Goal: Obtain resource: Download file/media

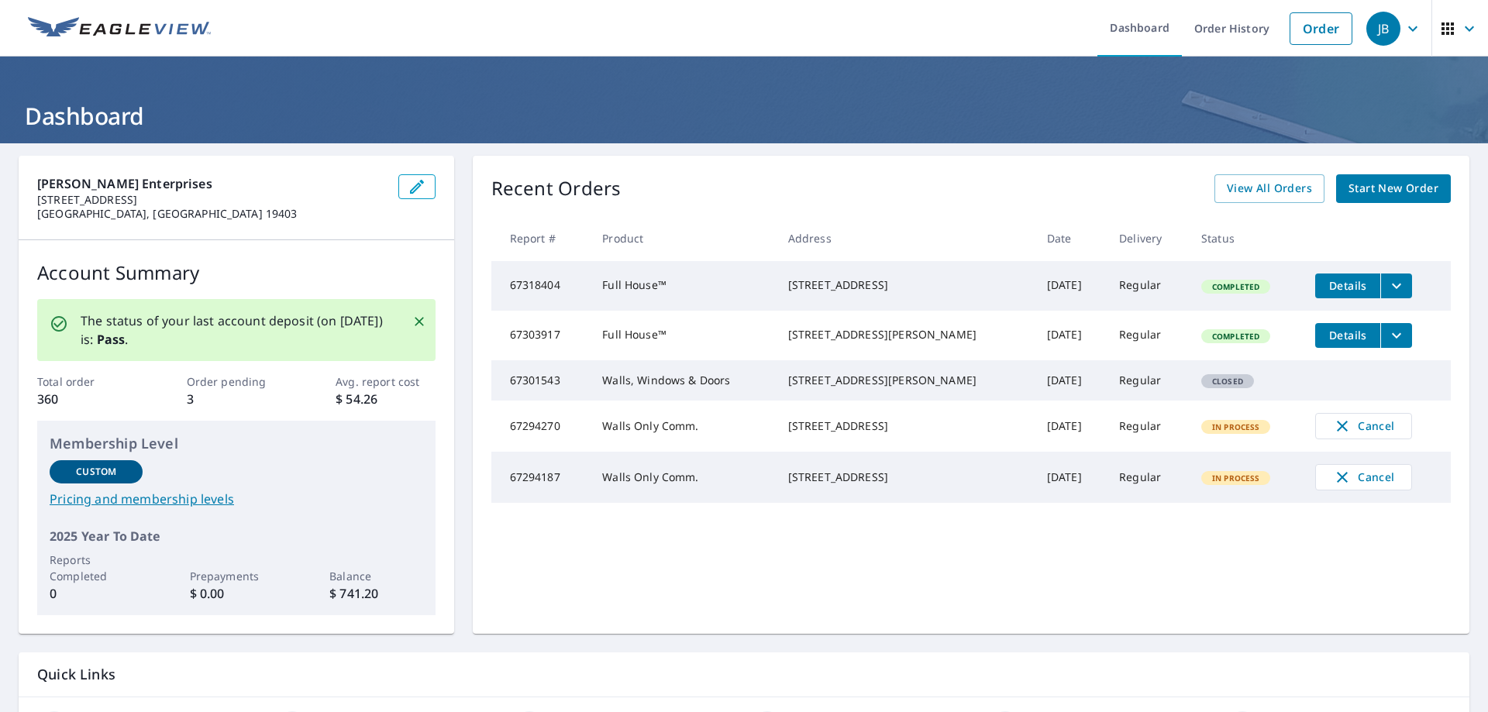
click at [1370, 184] on span "Start New Order" at bounding box center [1394, 188] width 90 height 19
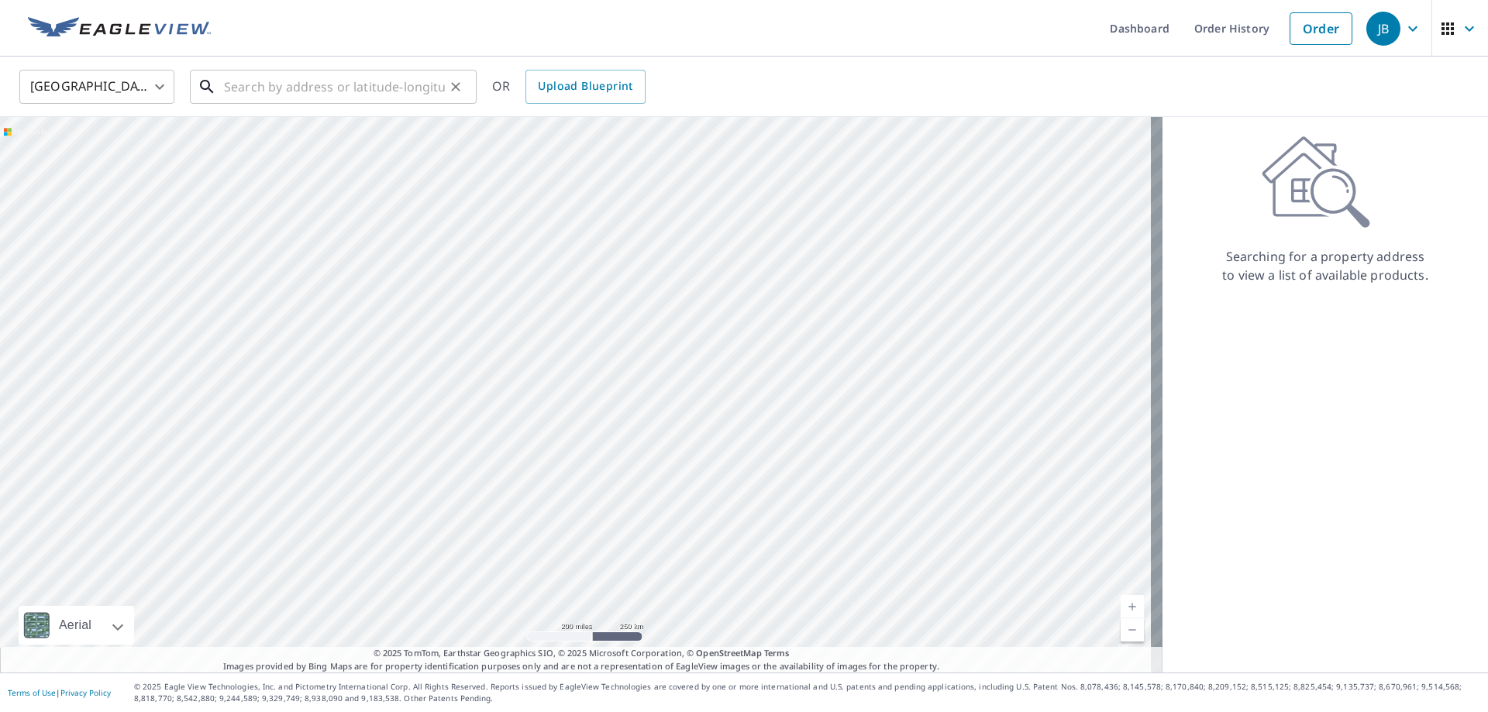
click at [274, 80] on input "text" at bounding box center [334, 86] width 221 height 43
paste input "[STREET_ADDRESS][US_STATE]"
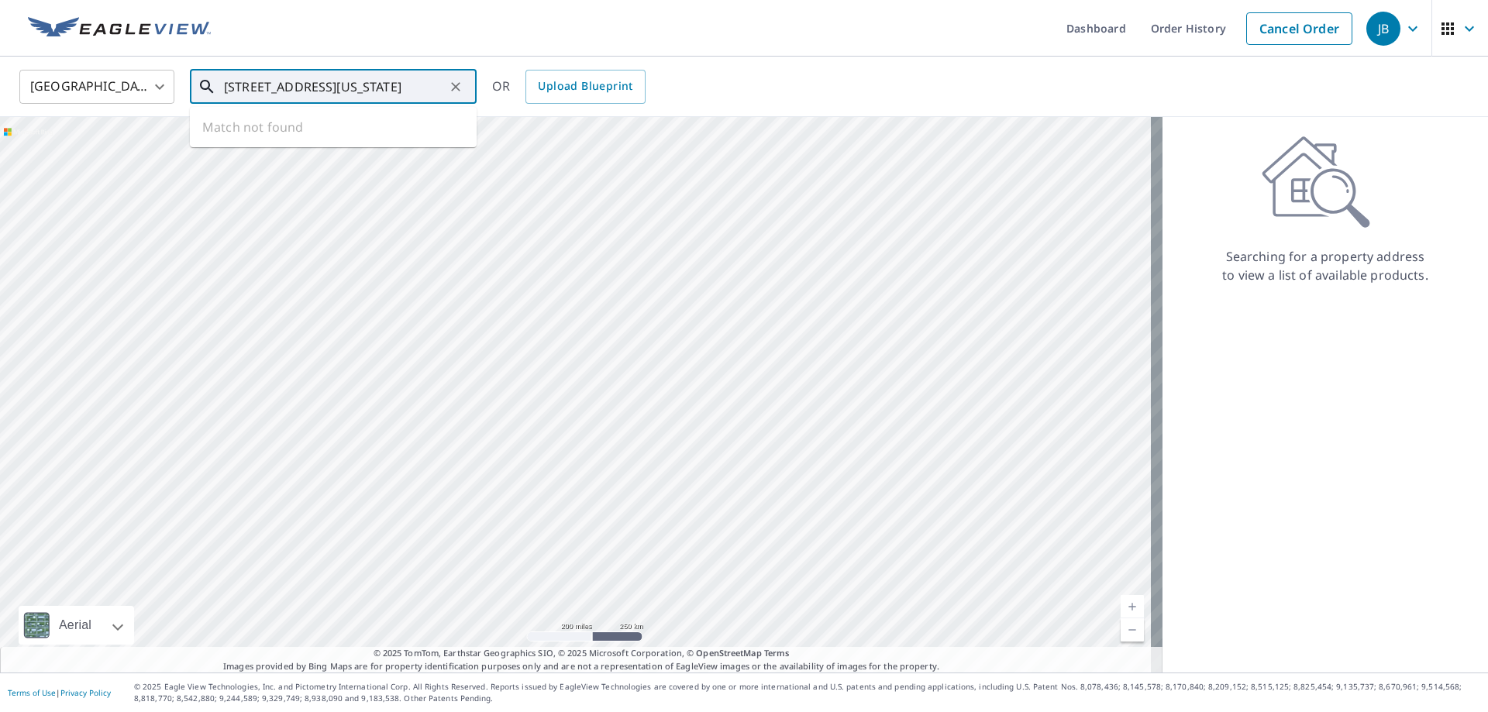
scroll to position [0, 62]
click at [278, 143] on p "[GEOGRAPHIC_DATA], [GEOGRAPHIC_DATA] 19525" at bounding box center [342, 156] width 243 height 31
type input "[STREET_ADDRESS]"
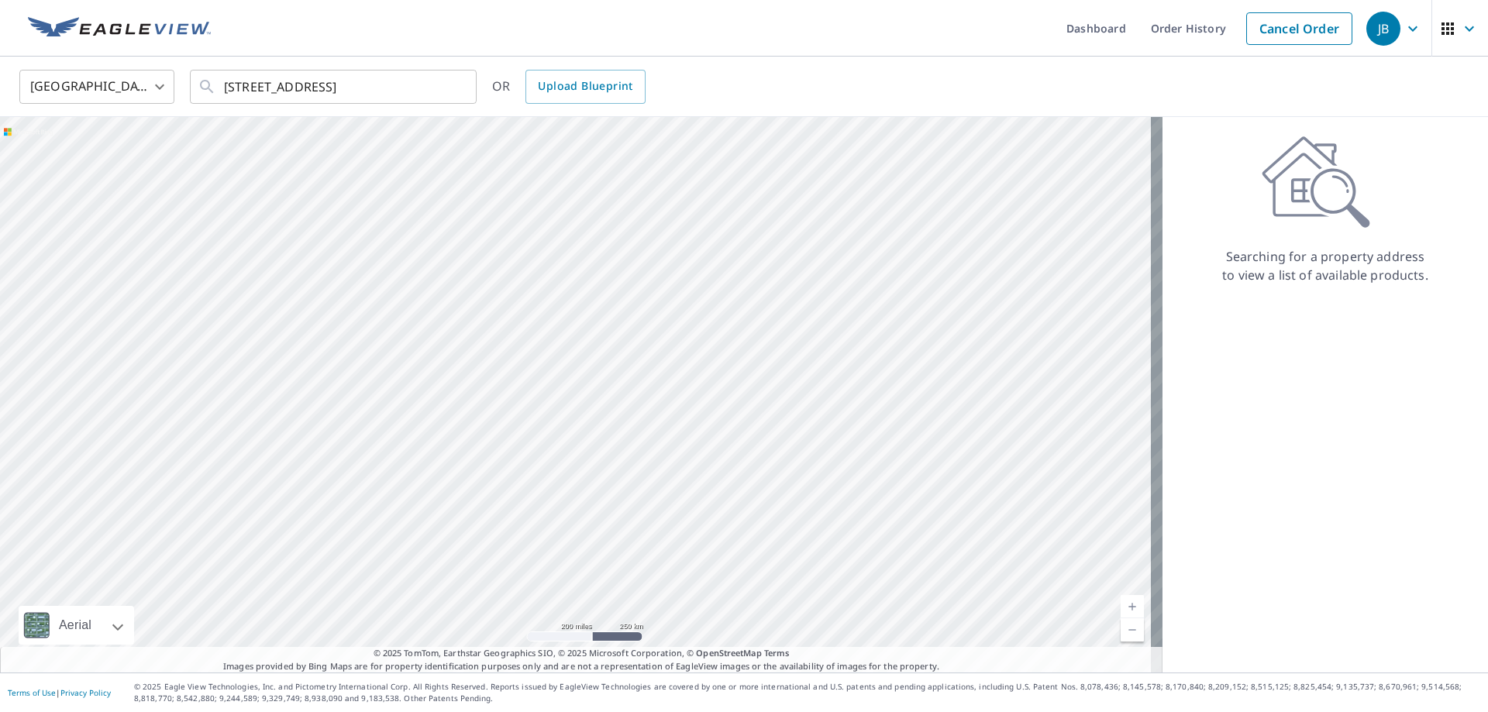
scroll to position [0, 0]
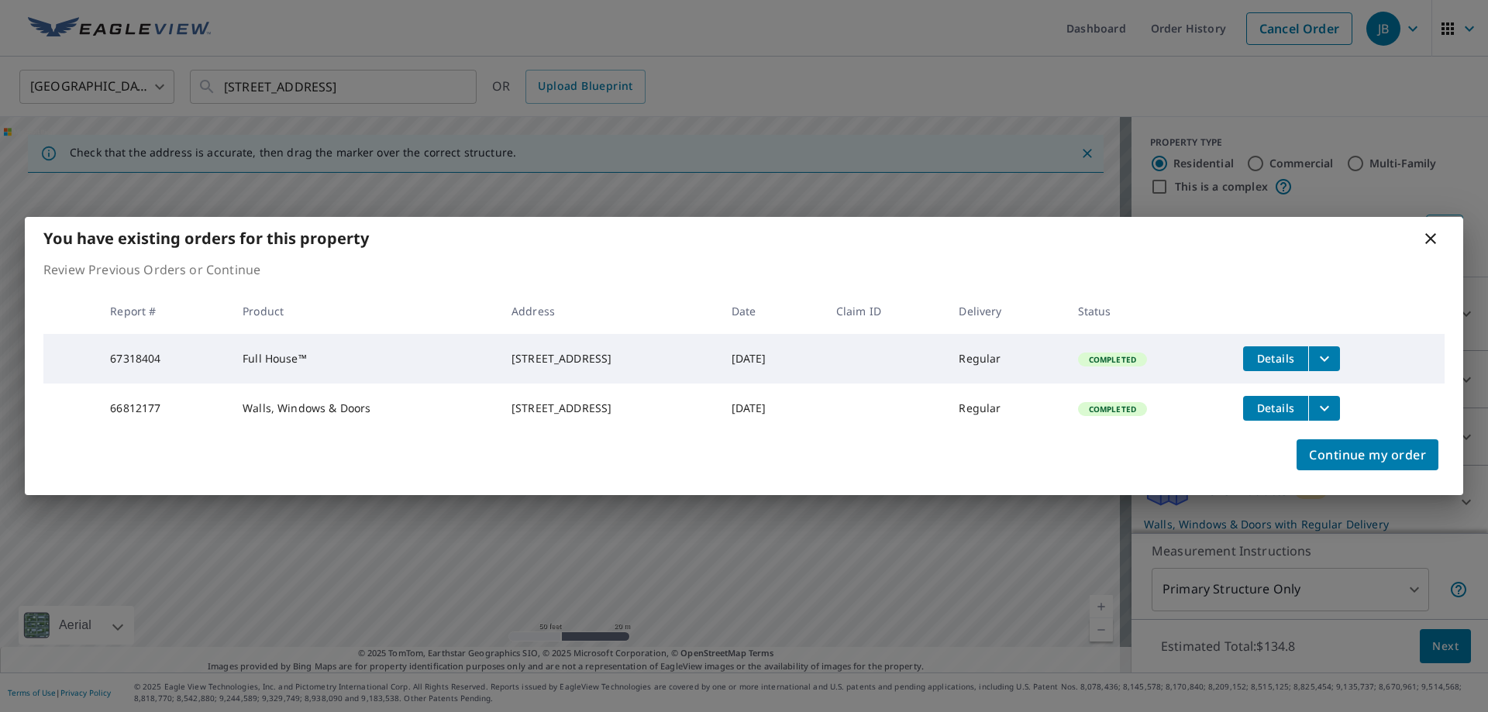
click at [1333, 350] on icon "filesDropdownBtn-67318404" at bounding box center [1324, 359] width 19 height 19
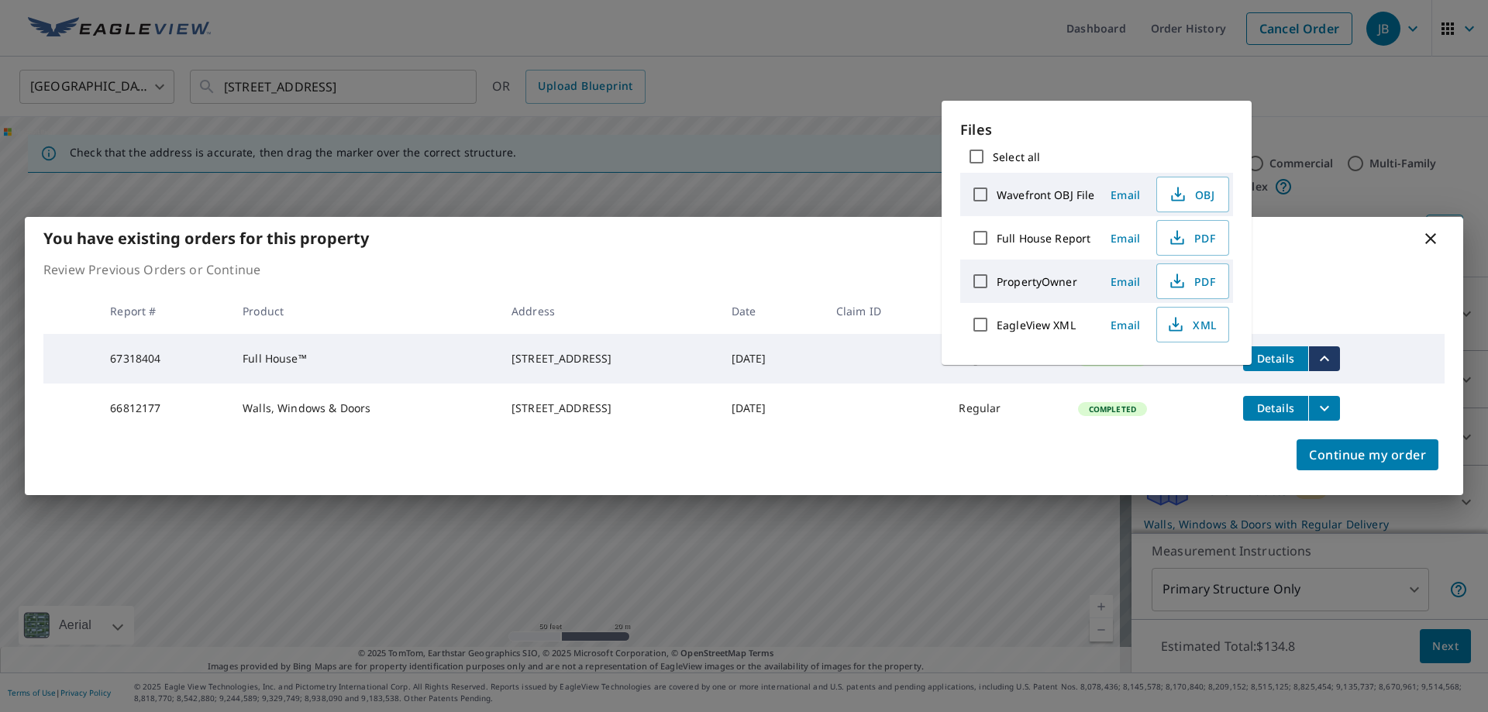
click at [776, 76] on div "You have existing orders for this property Review Previous Orders or Continue R…" at bounding box center [744, 356] width 1488 height 712
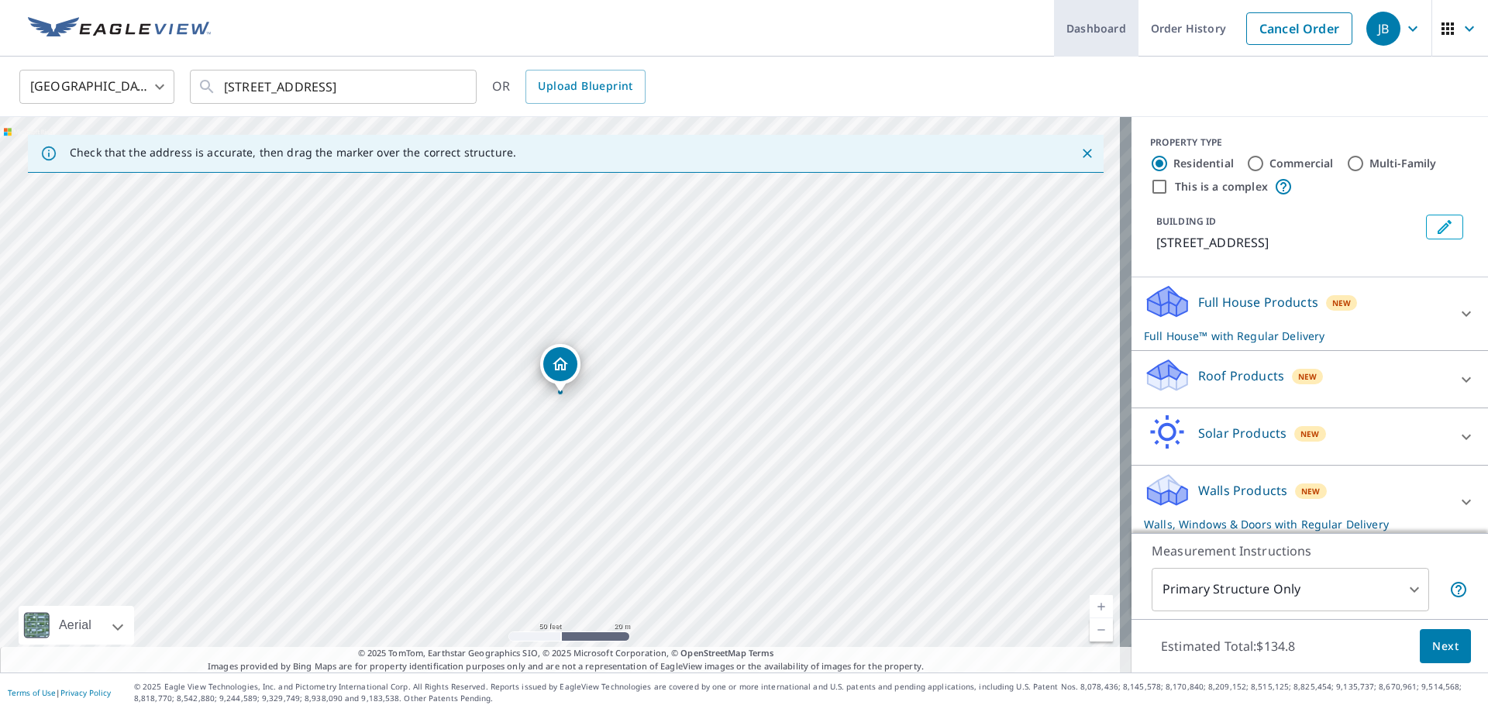
click at [1170, 34] on link "Order History" at bounding box center [1189, 28] width 100 height 57
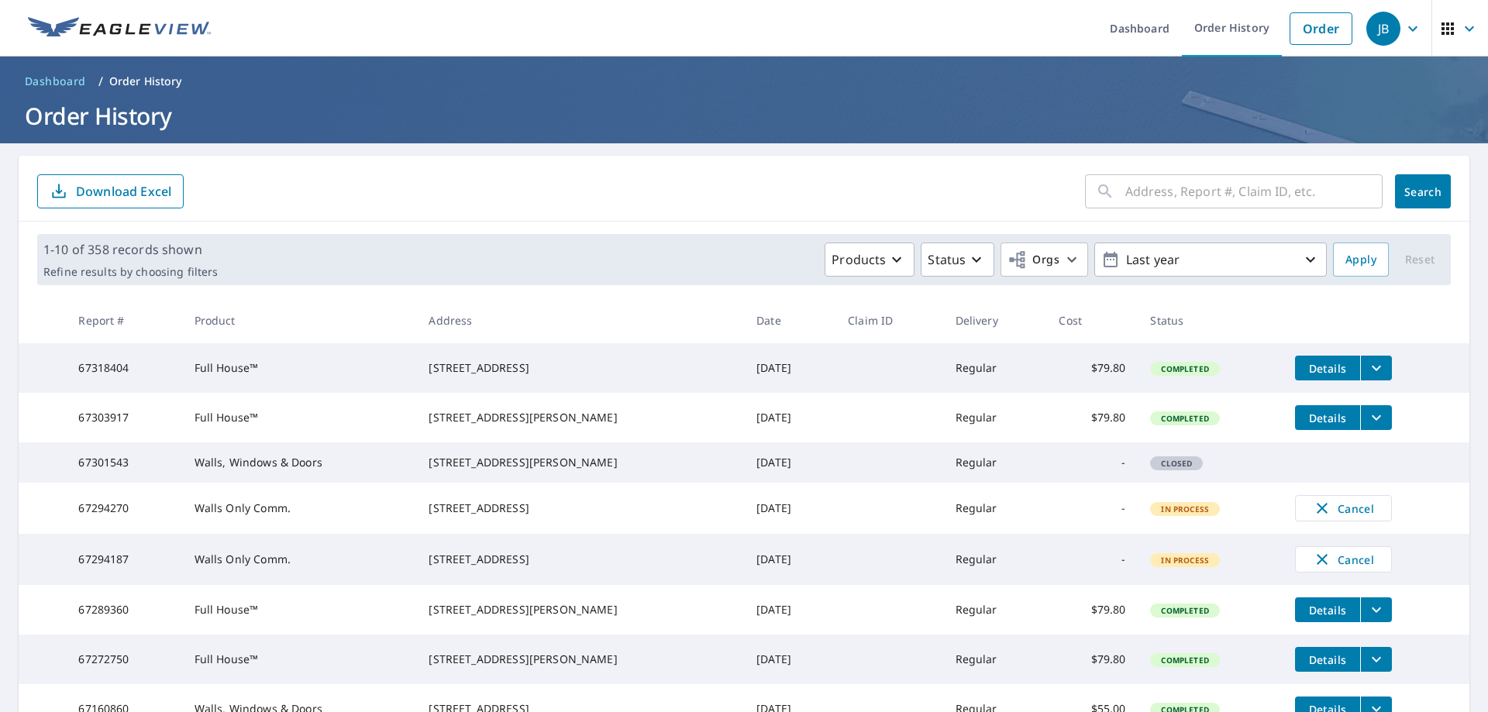
click at [1372, 369] on icon "filesDropdownBtn-67318404" at bounding box center [1376, 368] width 9 height 5
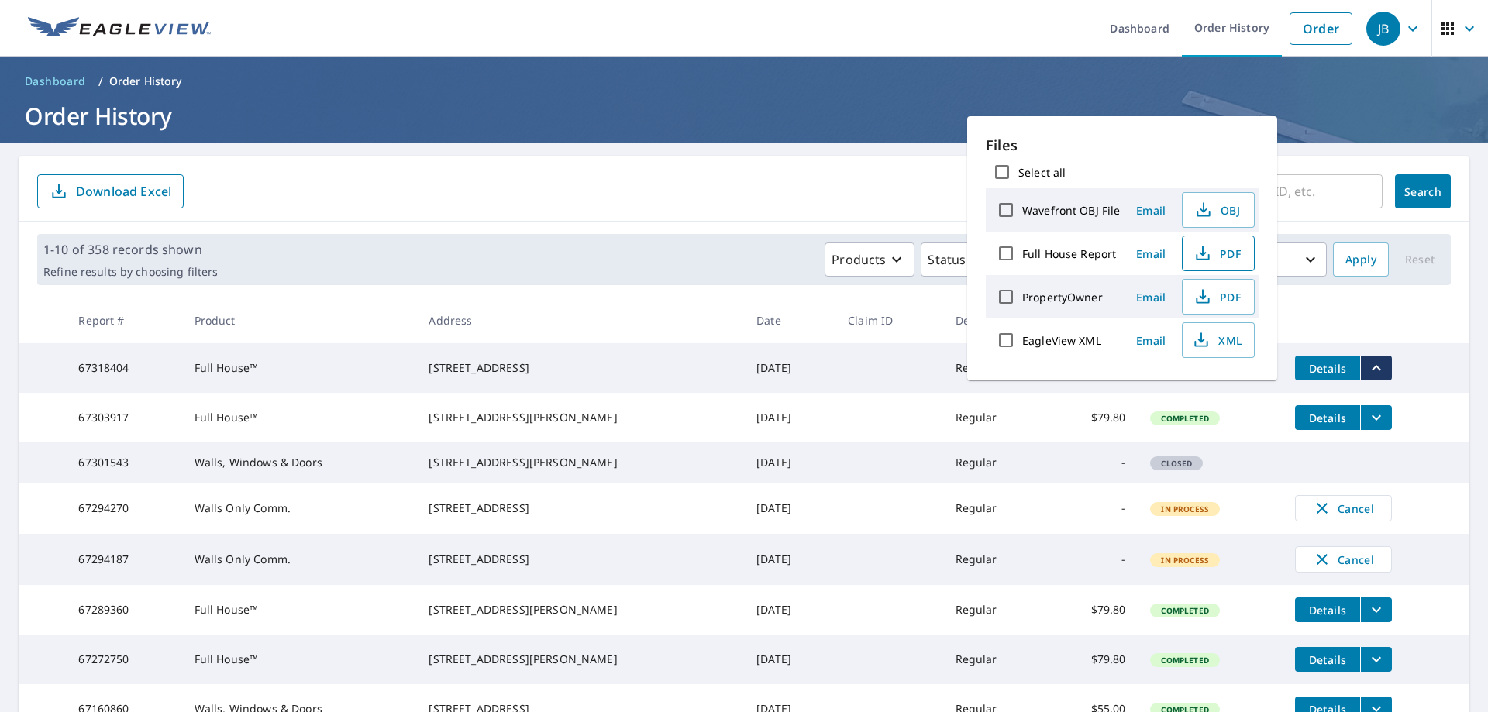
click at [1215, 250] on span "PDF" at bounding box center [1217, 253] width 50 height 19
click at [767, 207] on form "​ Search Download Excel" at bounding box center [744, 191] width 1414 height 34
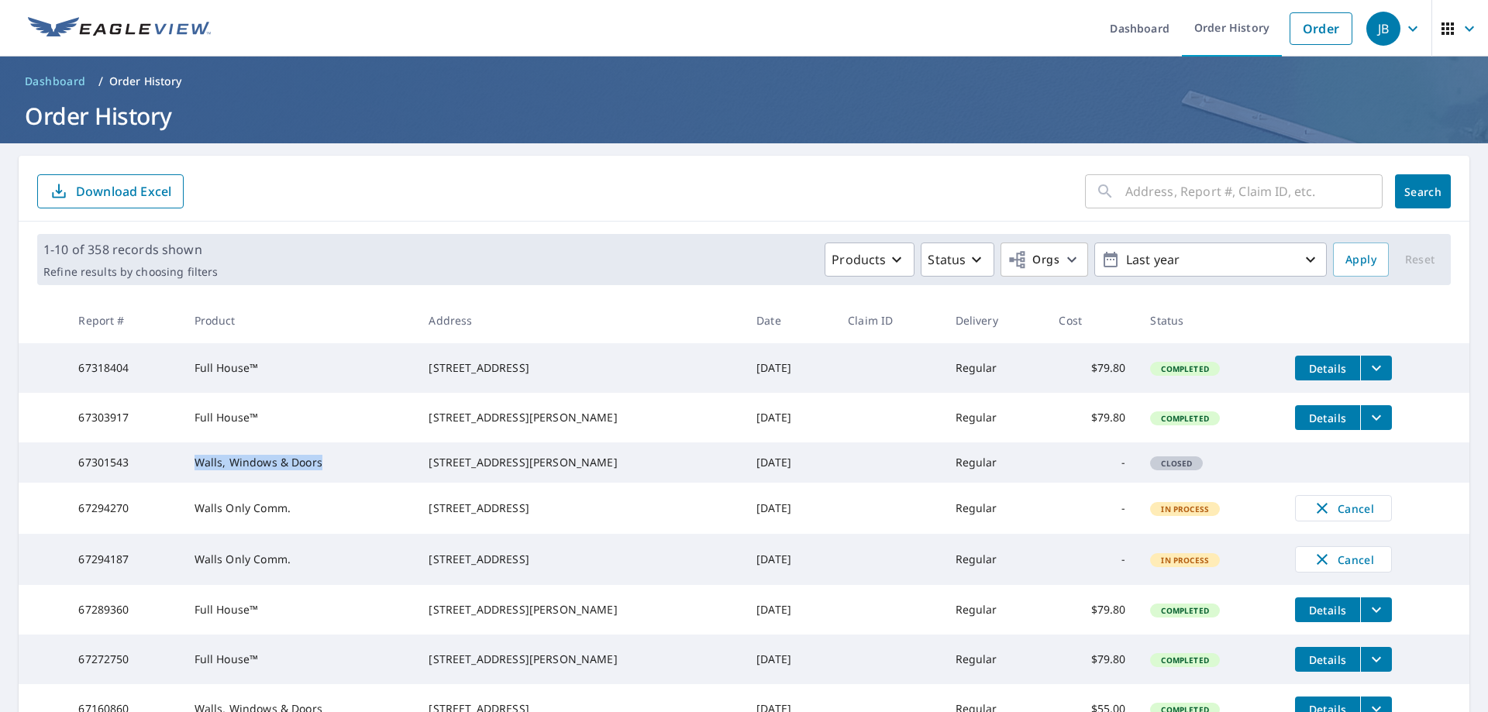
drag, startPoint x: 196, startPoint y: 484, endPoint x: 327, endPoint y: 491, distance: 131.2
click at [327, 483] on td "Walls, Windows & Doors" at bounding box center [299, 463] width 235 height 40
drag, startPoint x: 193, startPoint y: 480, endPoint x: 342, endPoint y: 491, distance: 149.3
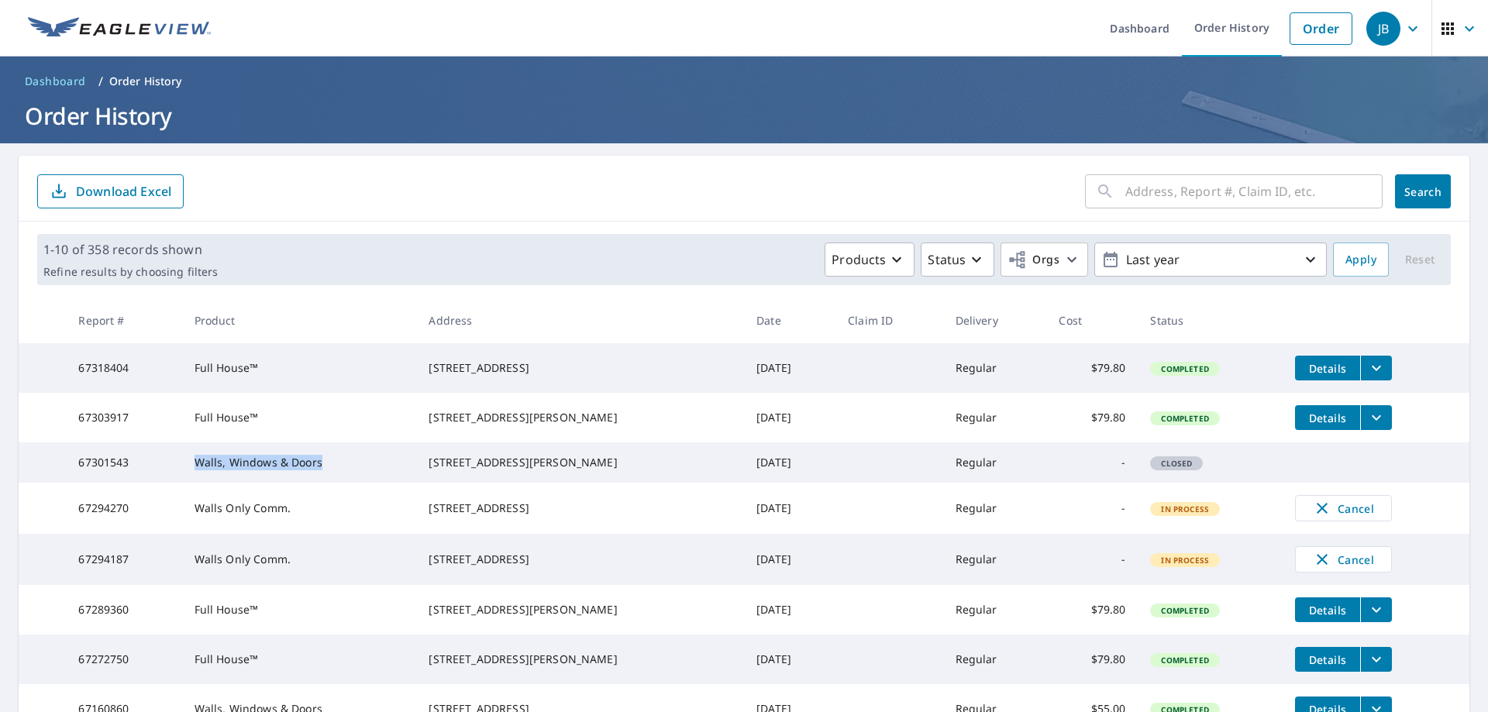
click at [342, 483] on td "Walls, Windows & Doors" at bounding box center [299, 463] width 235 height 40
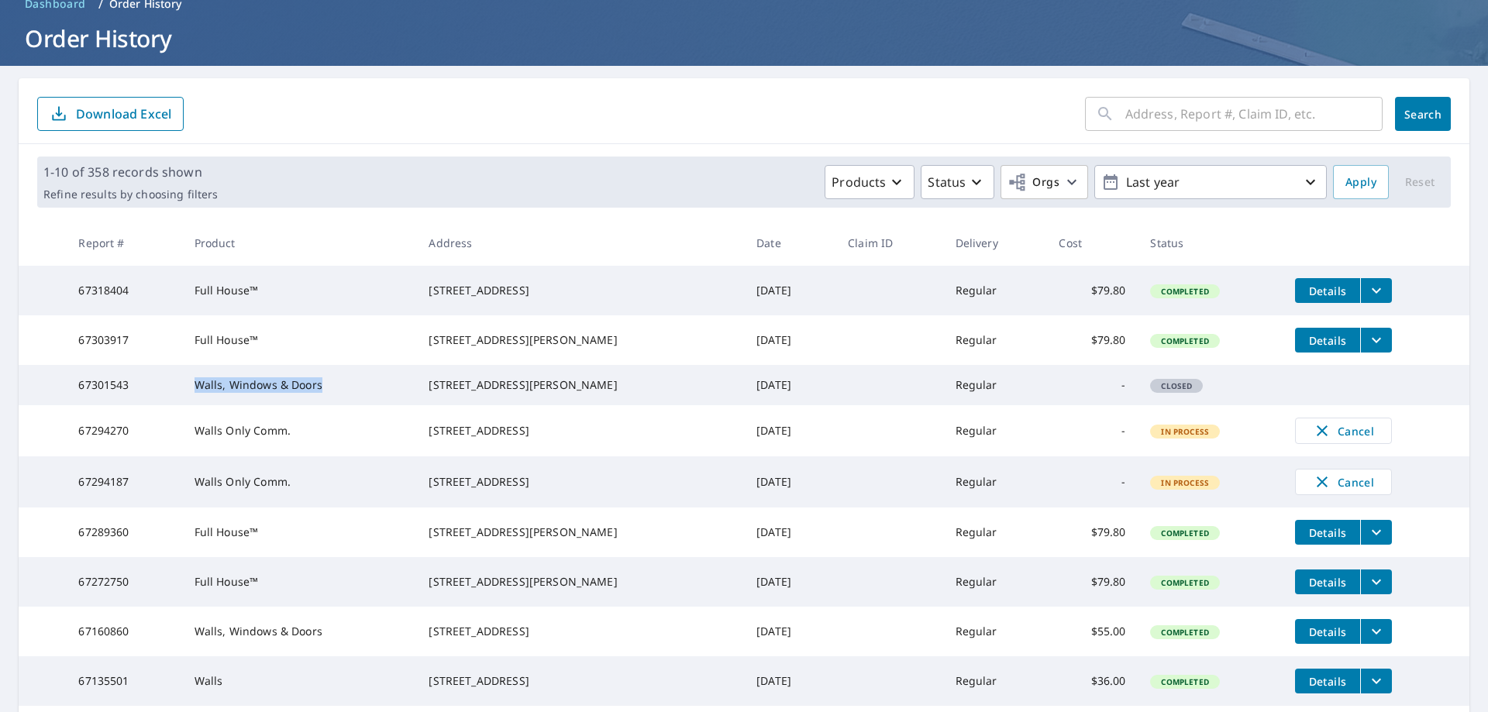
click at [504, 298] on div "[STREET_ADDRESS]" at bounding box center [580, 291] width 303 height 16
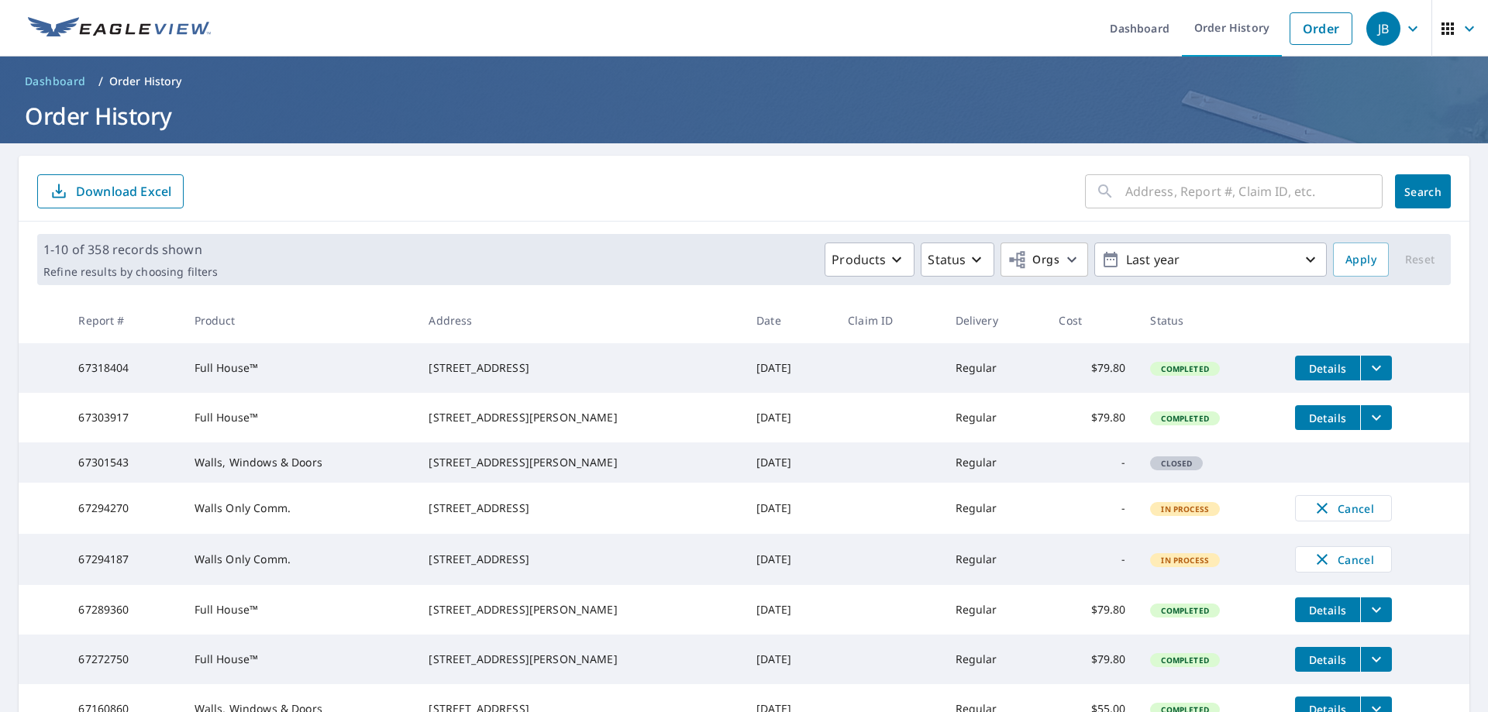
click at [474, 443] on td "[STREET_ADDRESS][PERSON_NAME]" at bounding box center [580, 418] width 328 height 50
